Goal: Information Seeking & Learning: Learn about a topic

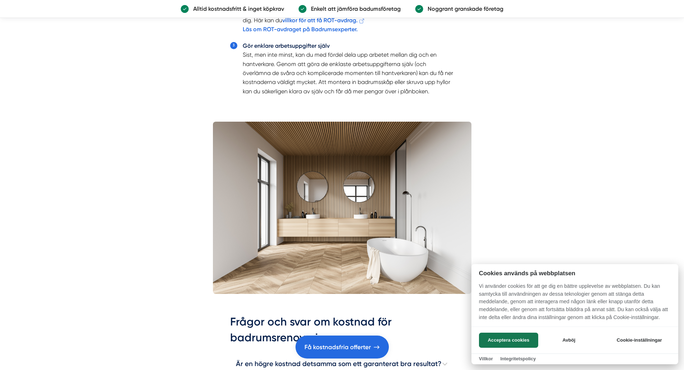
scroll to position [1939, 0]
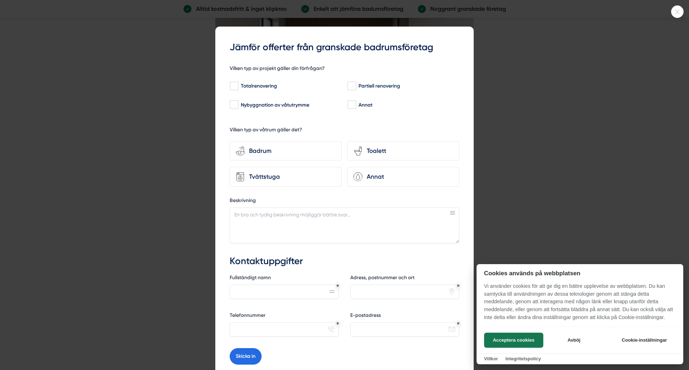
click at [681, 10] on icon at bounding box center [678, 12] width 12 height 4
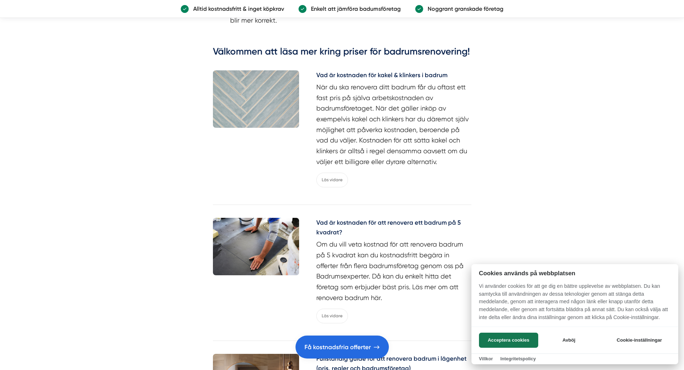
scroll to position [2944, 0]
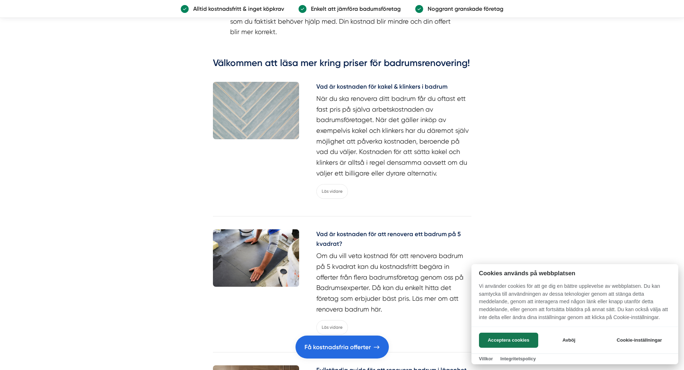
click at [328, 192] on div at bounding box center [342, 185] width 684 height 370
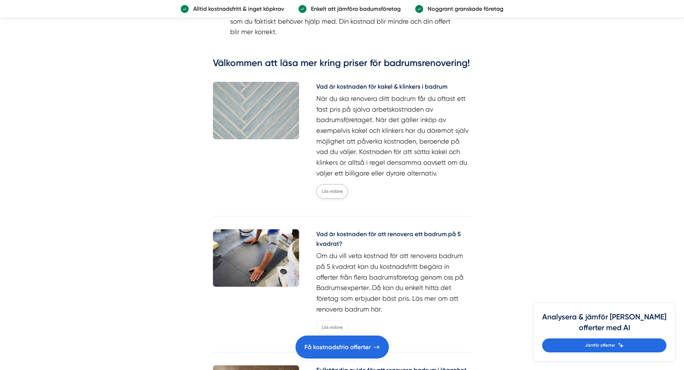
click at [335, 194] on link "Läs vidare" at bounding box center [332, 191] width 32 height 15
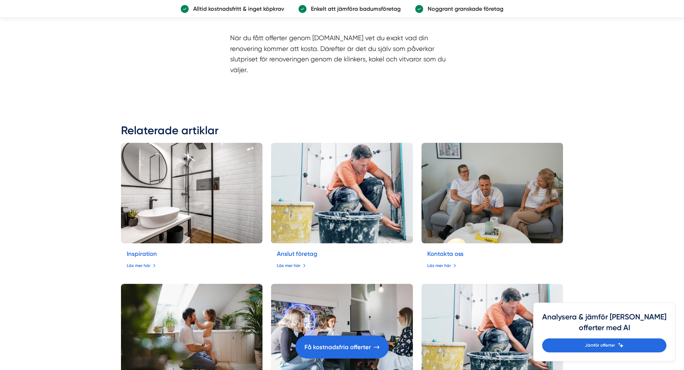
scroll to position [2046, 0]
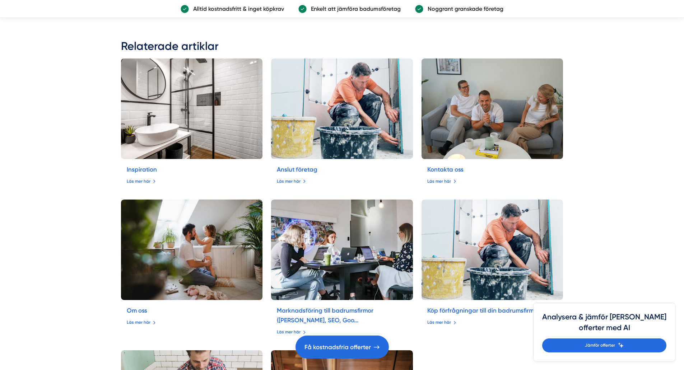
click at [171, 95] on img at bounding box center [191, 109] width 149 height 106
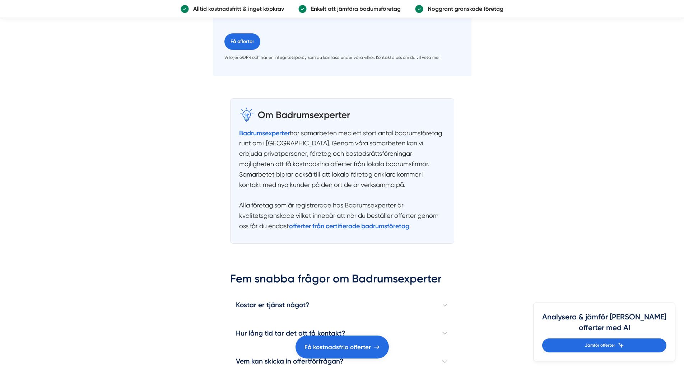
scroll to position [3087, 0]
